Goal: Task Accomplishment & Management: Use online tool/utility

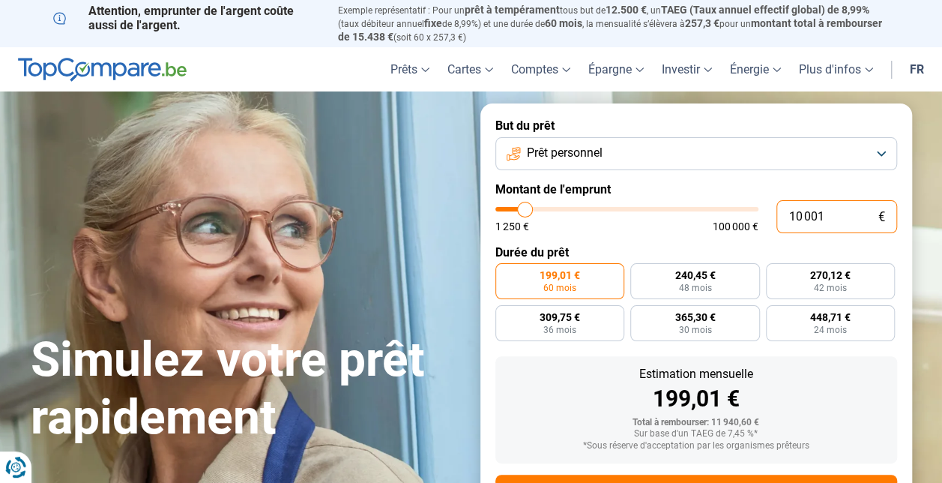
click at [823, 213] on input "10 001" at bounding box center [837, 216] width 121 height 33
type input "1 000"
type input "1250"
type input "10 000"
type input "10000"
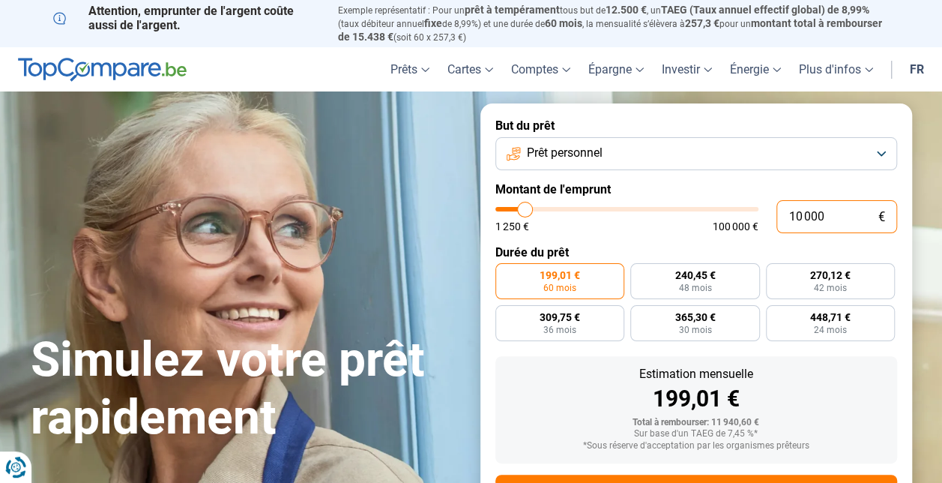
type input "10 000"
radio input "true"
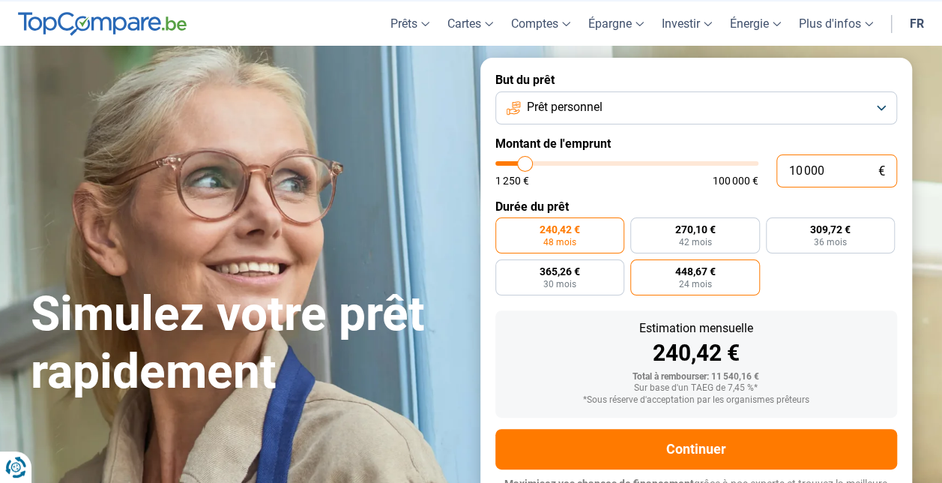
scroll to position [70, 0]
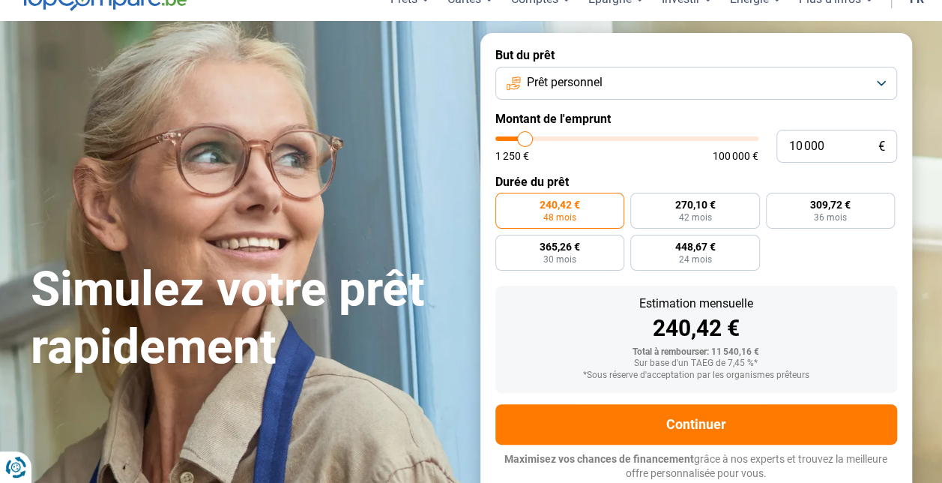
click at [667, 154] on div "1 250 € 100 000 €" at bounding box center [627, 156] width 263 height 10
click at [799, 214] on label "309,72 € 36 mois" at bounding box center [831, 211] width 130 height 36
click at [776, 202] on input "309,72 € 36 mois" at bounding box center [771, 198] width 10 height 10
radio input "true"
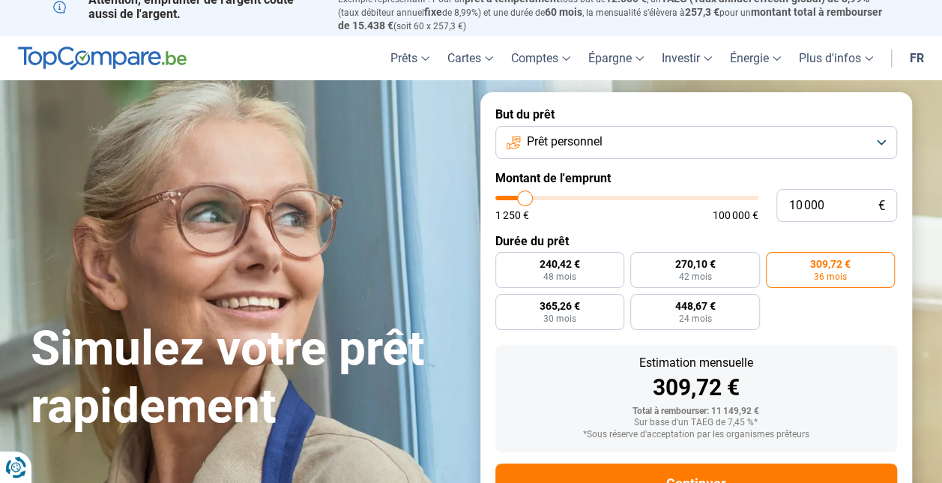
scroll to position [0, 0]
